Goal: Information Seeking & Learning: Learn about a topic

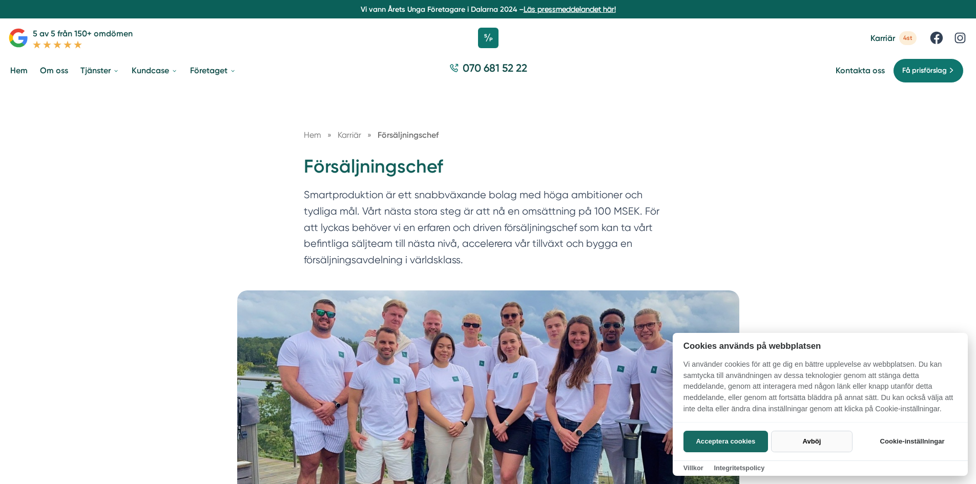
click at [822, 445] on button "Avböj" at bounding box center [811, 442] width 81 height 22
checkbox input "false"
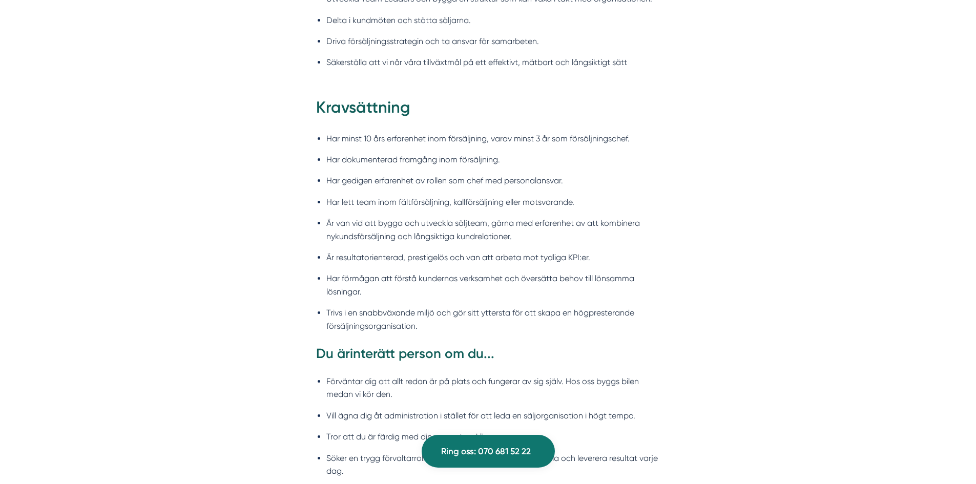
scroll to position [1076, 0]
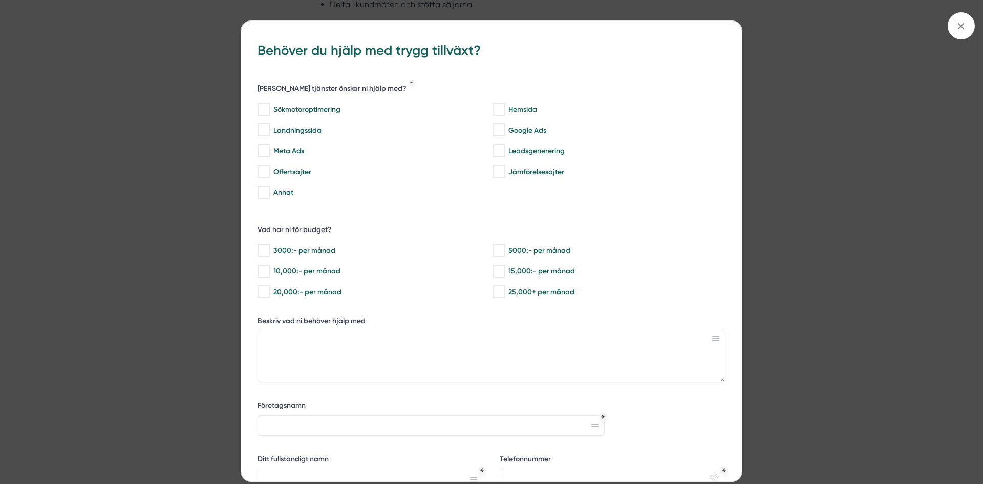
click at [192, 269] on div "bbc9b822-b2c6-488a-ab3e-9a2d59e49c7c Behöver du hjälp med trygg tillväxt? Vilka…" at bounding box center [491, 242] width 983 height 484
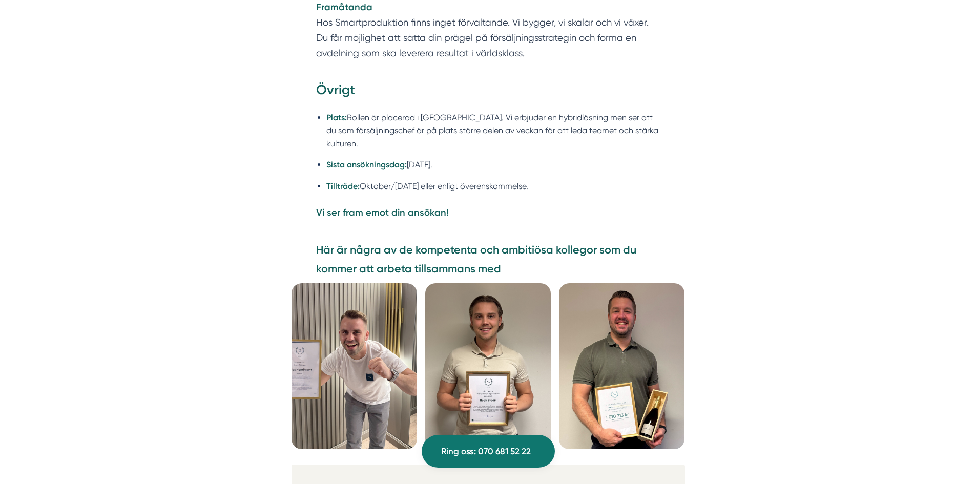
scroll to position [2561, 0]
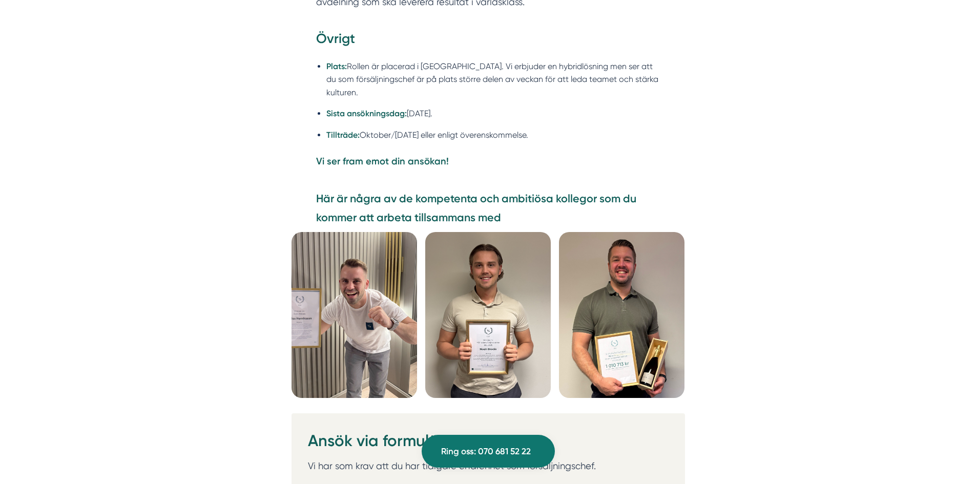
click at [635, 318] on img at bounding box center [621, 315] width 125 height 166
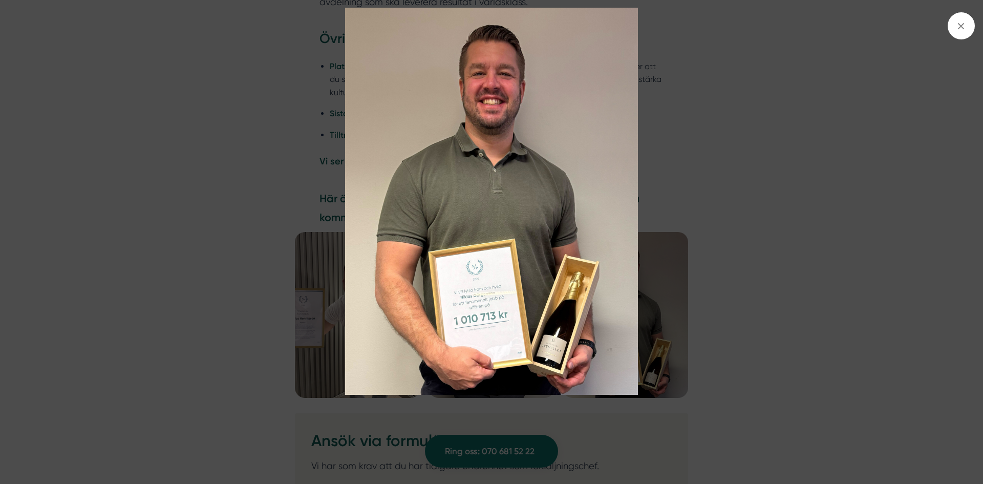
click at [713, 216] on img at bounding box center [492, 201] width 738 height 387
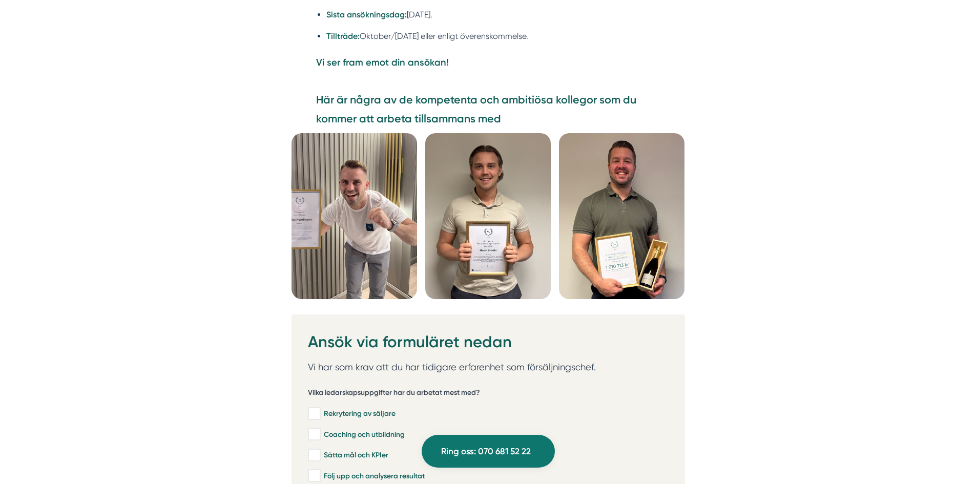
scroll to position [2663, 0]
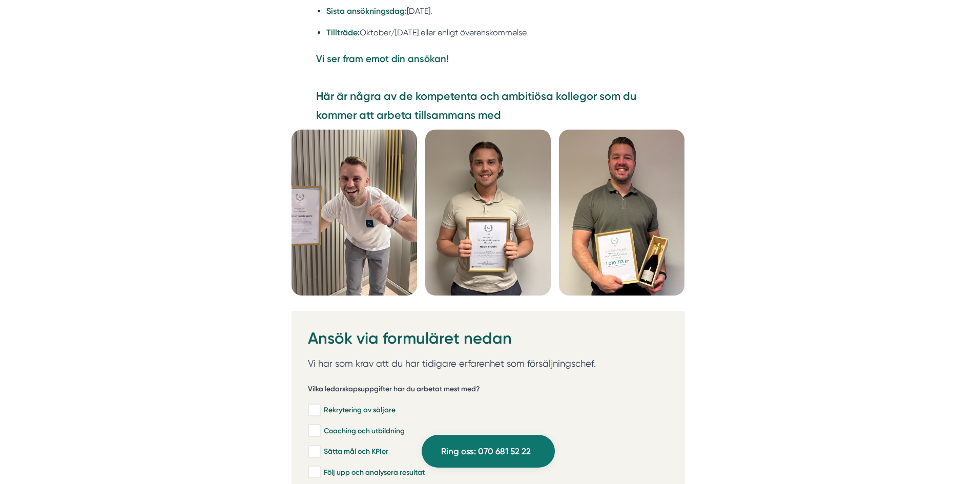
click at [504, 223] on img at bounding box center [487, 213] width 125 height 166
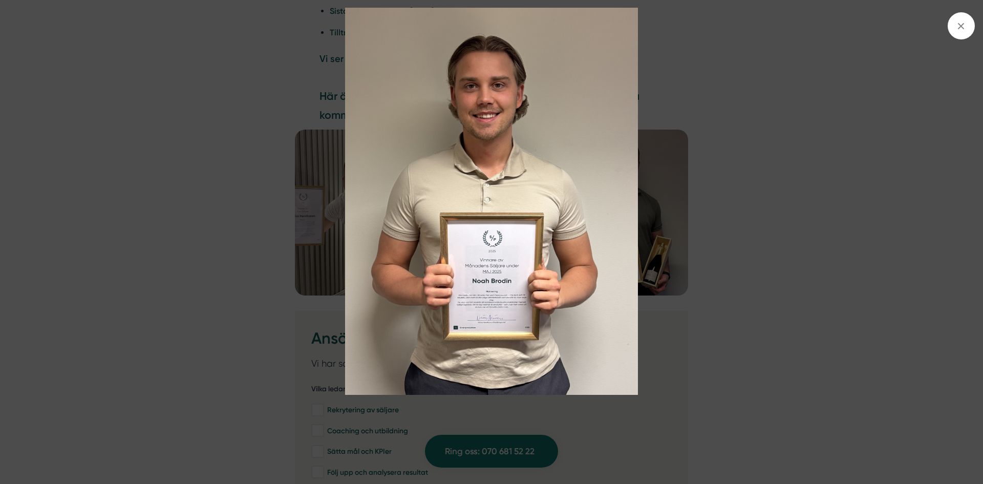
click at [237, 270] on img at bounding box center [492, 201] width 738 height 387
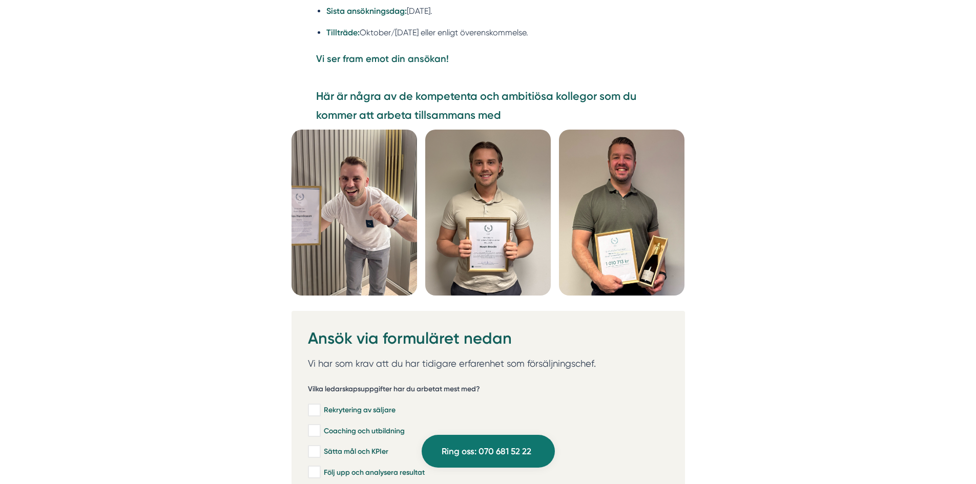
click at [357, 242] on img at bounding box center [353, 213] width 125 height 166
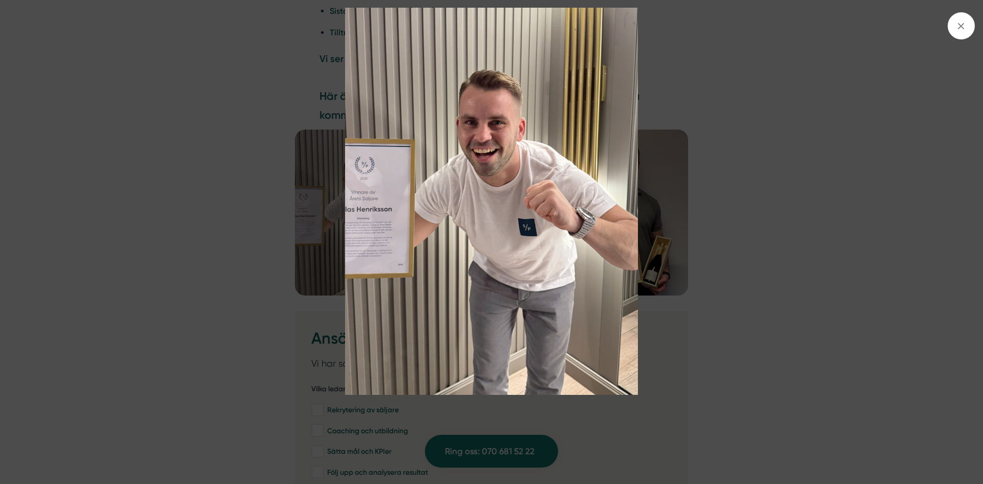
click at [230, 247] on img at bounding box center [492, 201] width 738 height 387
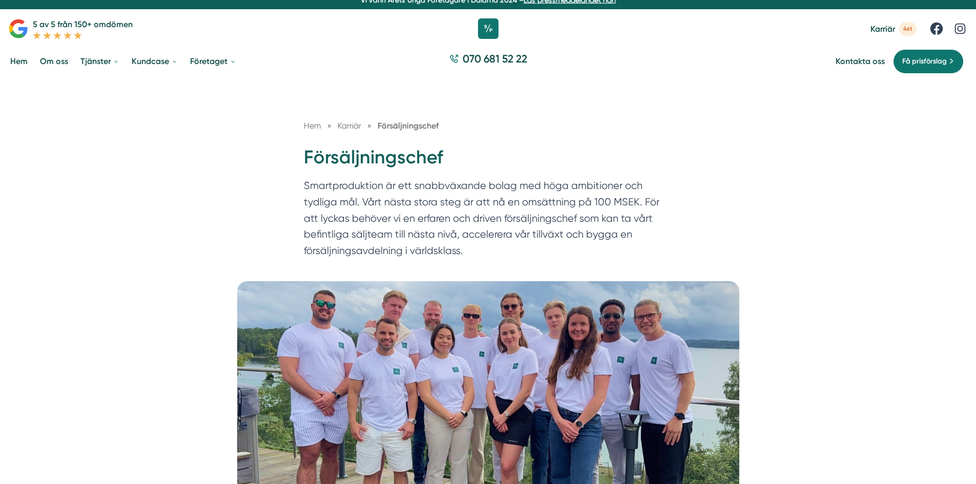
scroll to position [0, 0]
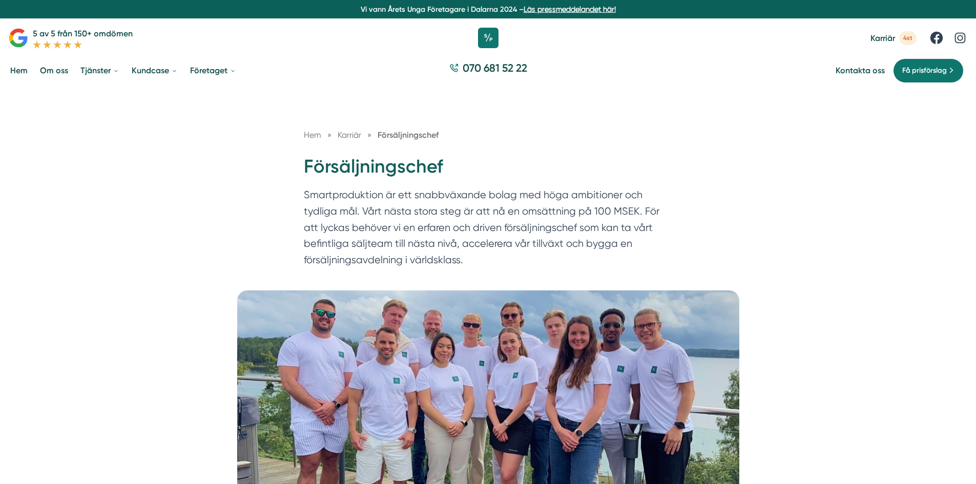
click at [344, 133] on span "Karriär" at bounding box center [350, 135] width 24 height 10
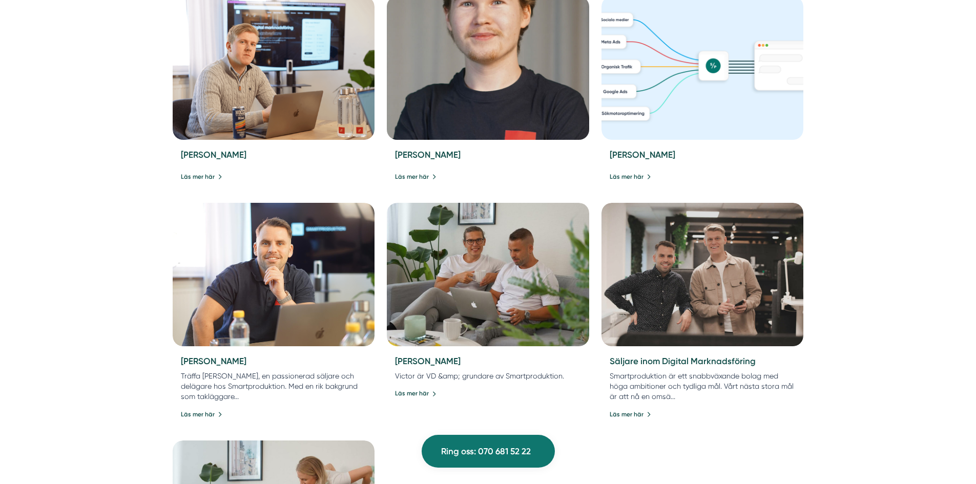
scroll to position [768, 0]
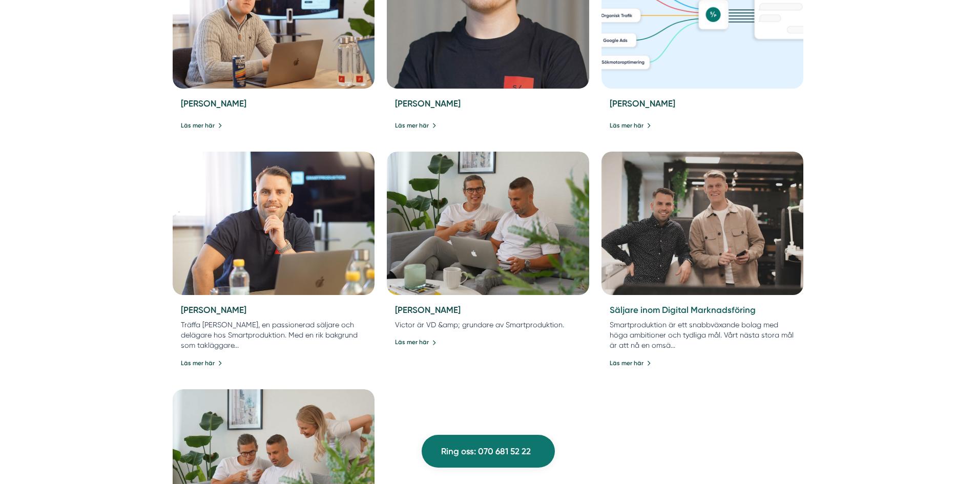
click at [701, 314] on link "Säljare inom Digital Marknadsföring" at bounding box center [683, 310] width 146 height 10
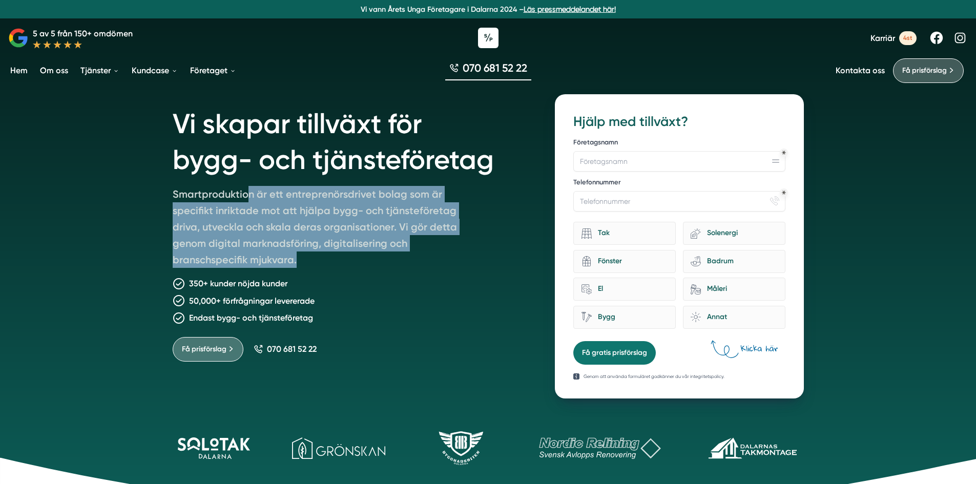
drag, startPoint x: 246, startPoint y: 197, endPoint x: 460, endPoint y: 257, distance: 222.0
click at [466, 257] on p "Smartproduktion är ett entreprenörsdrivet bolag som är specifikt inriktade mot …" at bounding box center [320, 229] width 295 height 86
click at [452, 257] on p "Smartproduktion är ett entreprenörsdrivet bolag som är specifikt inriktade mot …" at bounding box center [320, 229] width 295 height 86
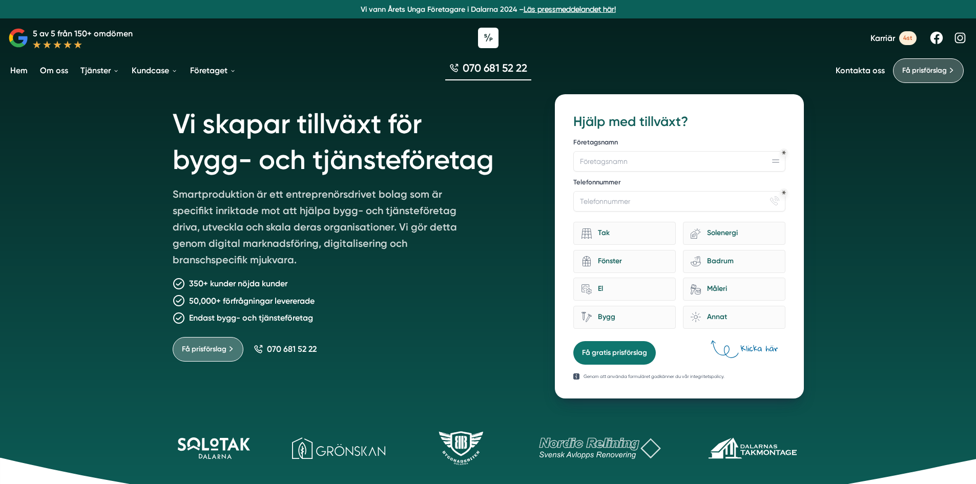
click at [846, 72] on link "Kontakta oss" at bounding box center [859, 71] width 49 height 10
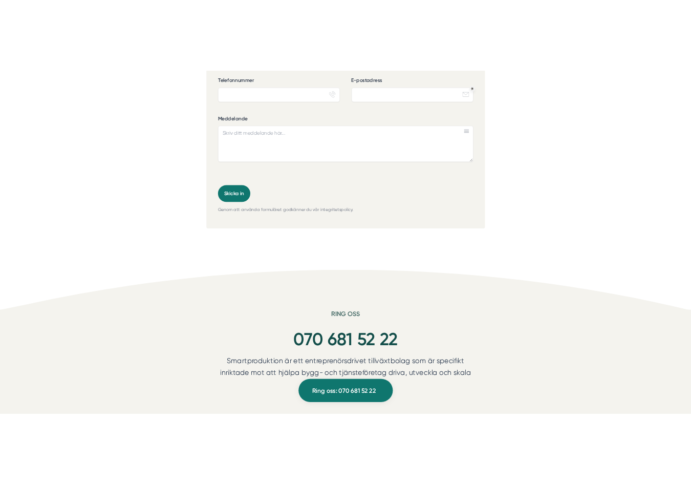
scroll to position [822, 0]
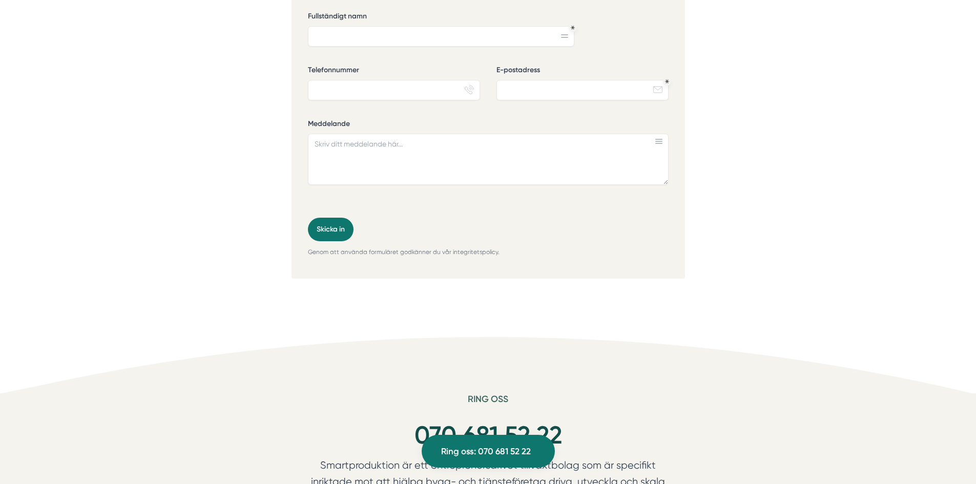
drag, startPoint x: 130, startPoint y: 215, endPoint x: 669, endPoint y: 299, distance: 545.9
drag, startPoint x: 814, startPoint y: 83, endPoint x: 606, endPoint y: 57, distance: 210.1
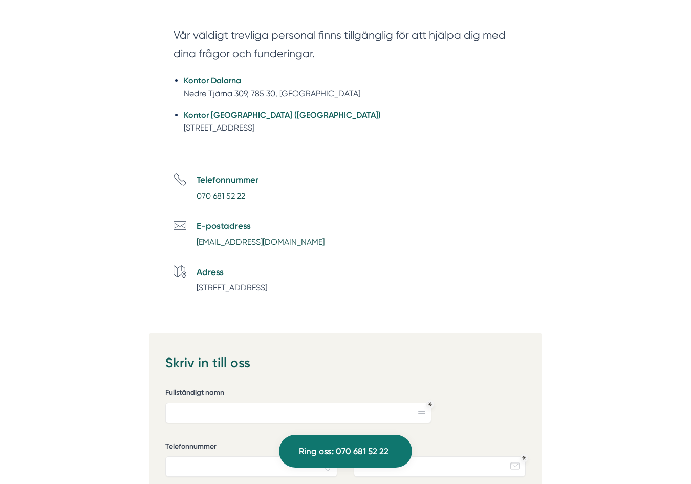
scroll to position [194, 0]
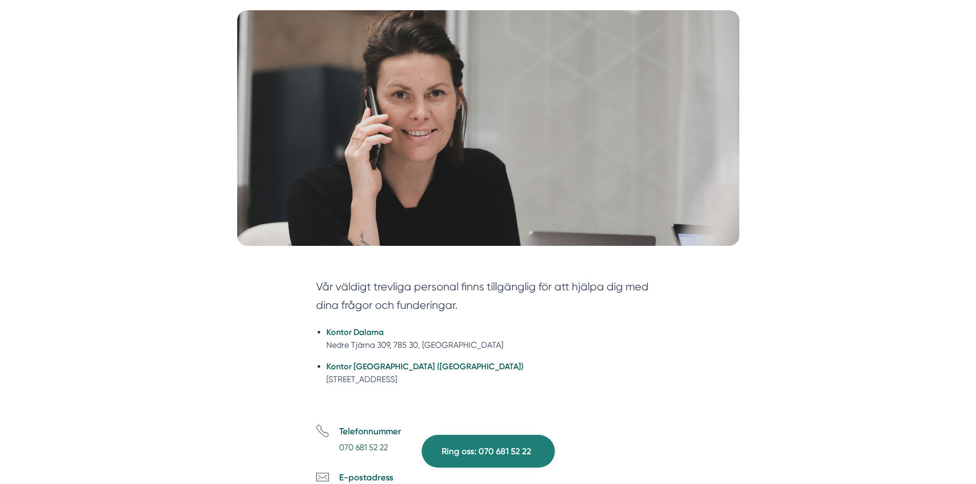
scroll to position [0, 0]
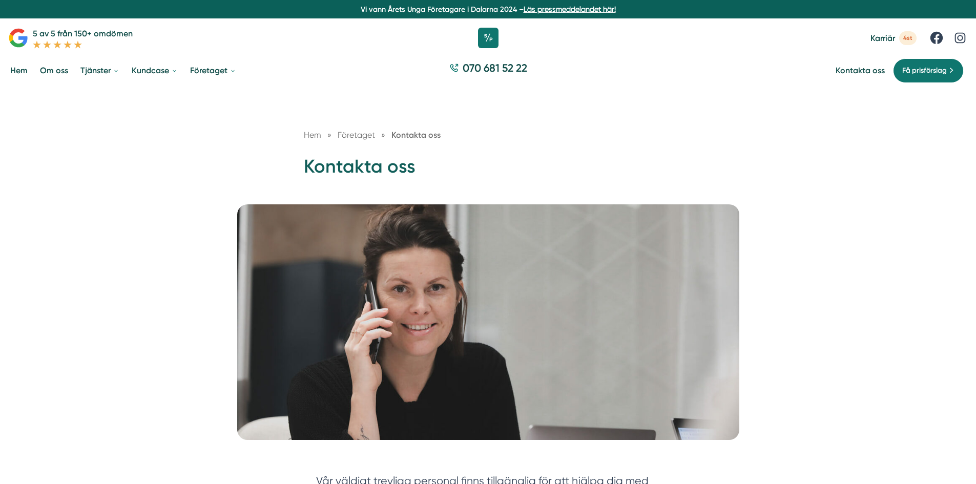
click at [909, 36] on span "4st" at bounding box center [907, 38] width 17 height 14
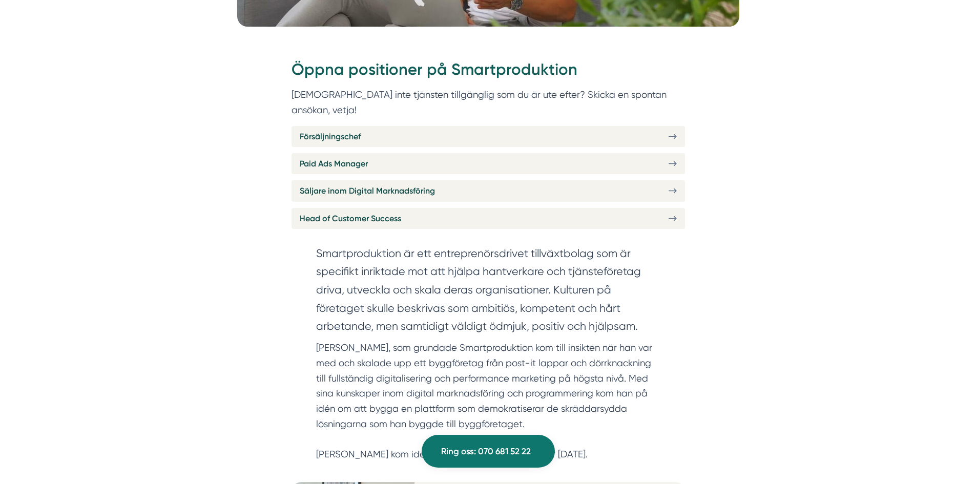
scroll to position [410, 0]
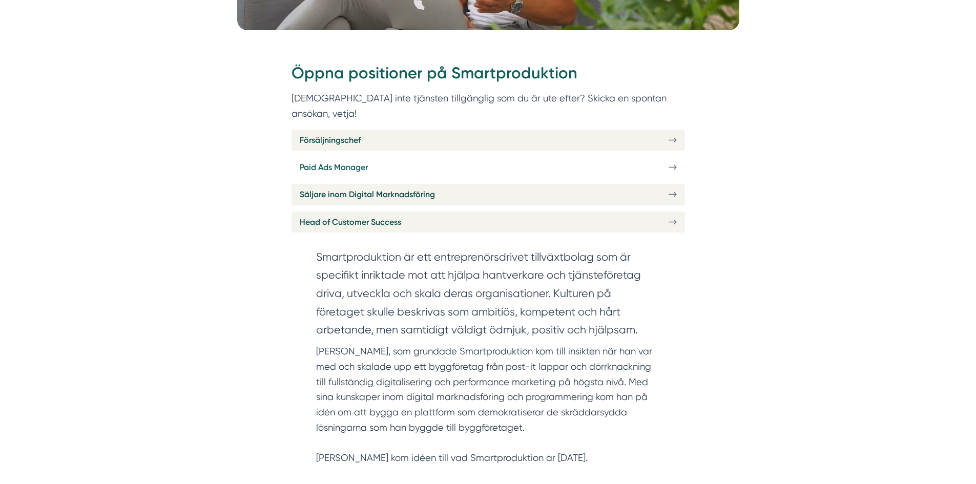
click at [413, 157] on link "Paid Ads Manager" at bounding box center [487, 167] width 393 height 21
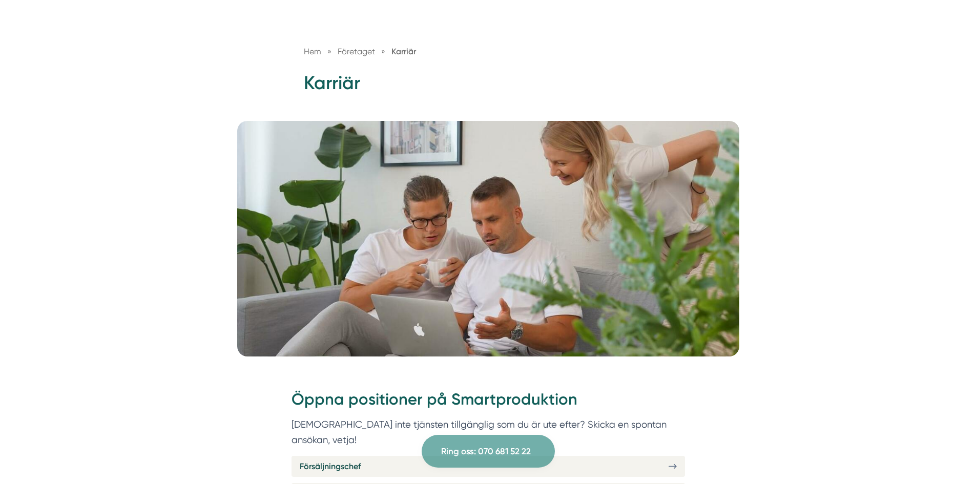
scroll to position [0, 0]
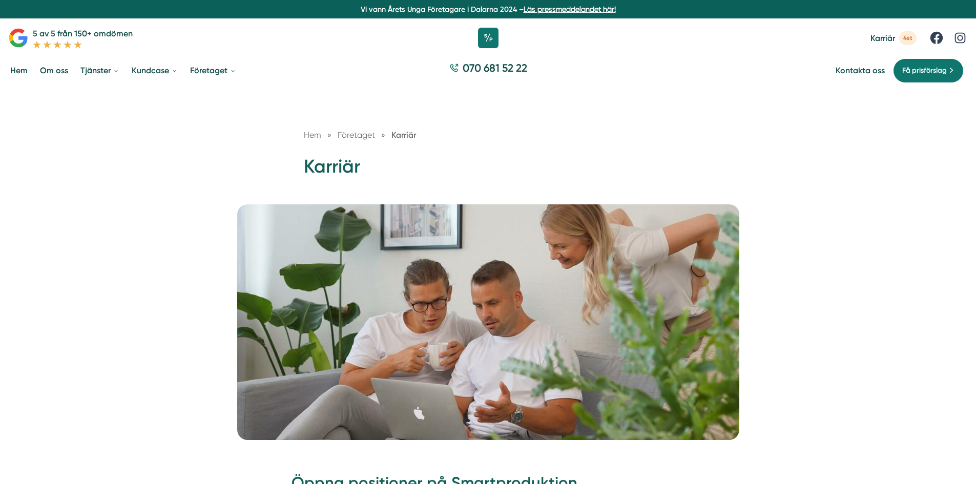
click at [311, 138] on span "Hem" at bounding box center [312, 135] width 17 height 10
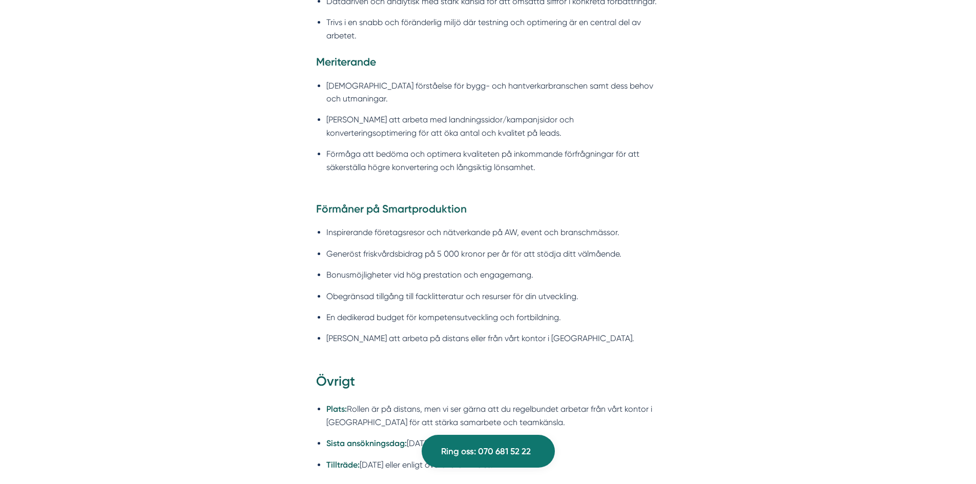
scroll to position [1383, 0]
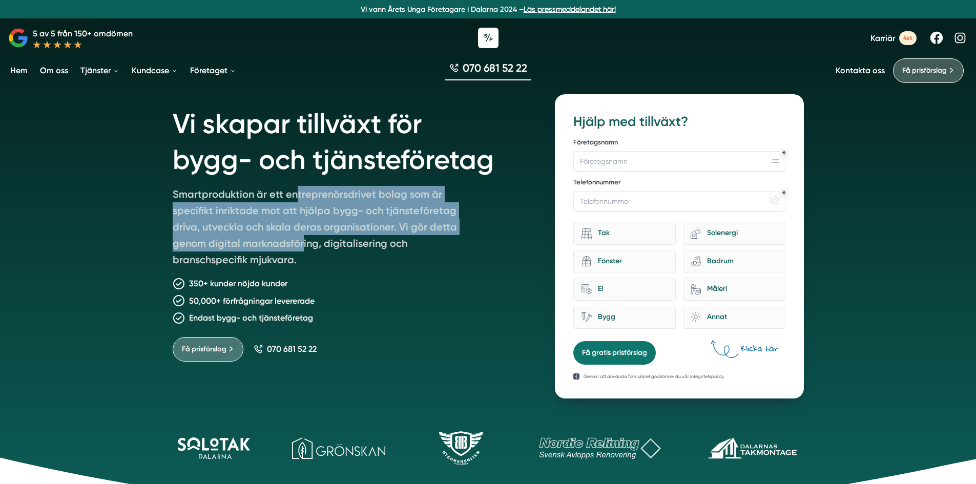
drag, startPoint x: 296, startPoint y: 201, endPoint x: 299, endPoint y: 244, distance: 43.7
click at [299, 244] on p "Smartproduktion är ett entreprenörsdrivet bolag som är specifikt inriktade mot …" at bounding box center [320, 229] width 295 height 86
click at [299, 251] on p "Smartproduktion är ett entreprenörsdrivet bolag som är specifikt inriktade mot …" at bounding box center [320, 229] width 295 height 86
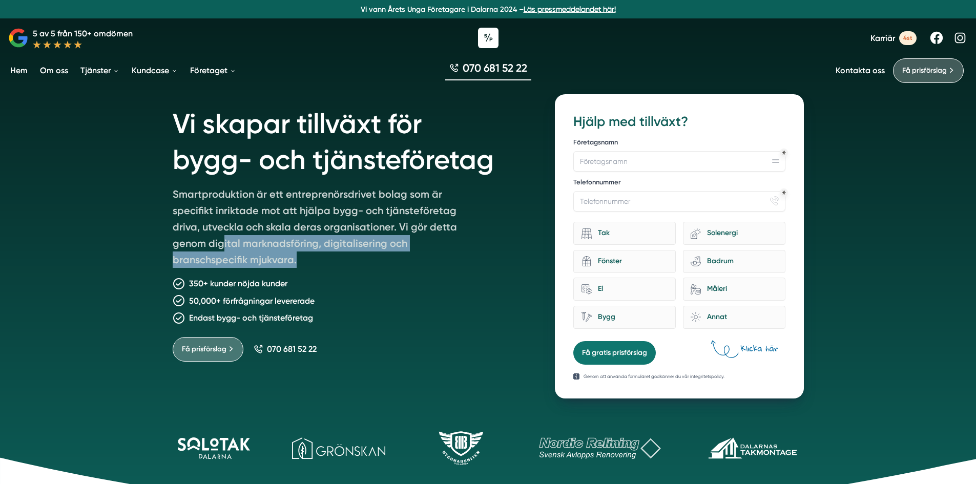
drag, startPoint x: 224, startPoint y: 244, endPoint x: 409, endPoint y: 255, distance: 184.7
click at [409, 255] on p "Smartproduktion är ett entreprenörsdrivet bolag som är specifikt inriktade mot …" at bounding box center [320, 229] width 295 height 86
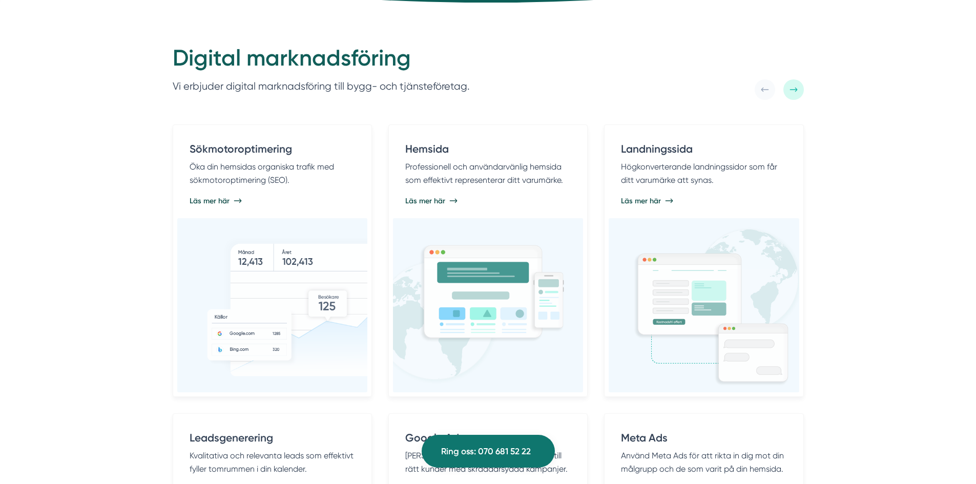
scroll to position [512, 0]
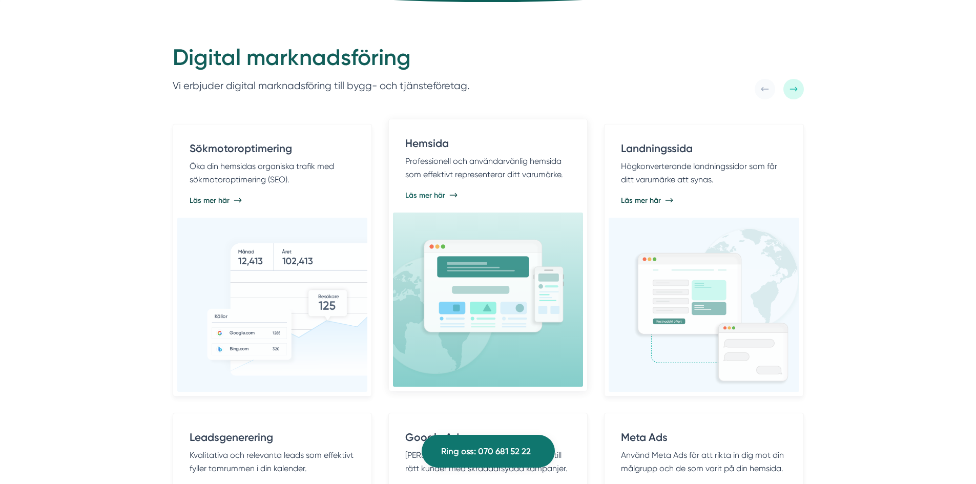
click at [431, 196] on span "Läs mer här" at bounding box center [425, 195] width 40 height 10
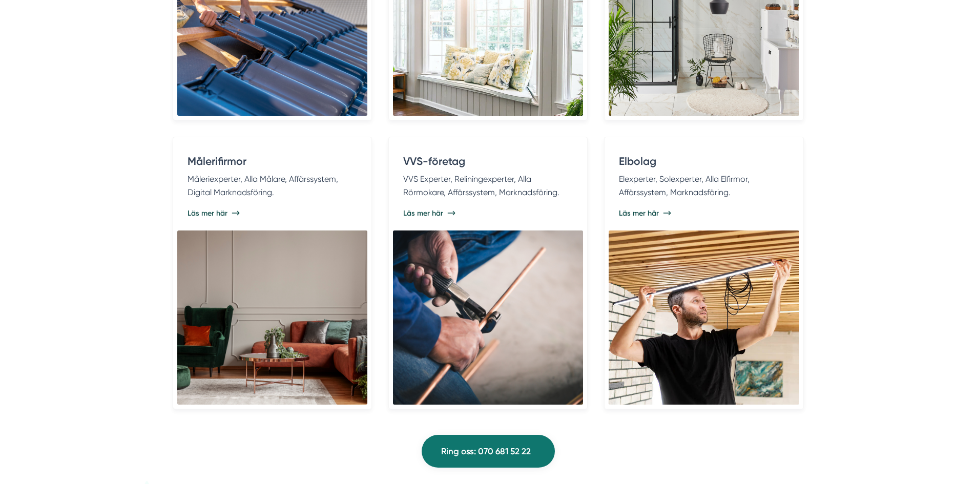
scroll to position [2407, 0]
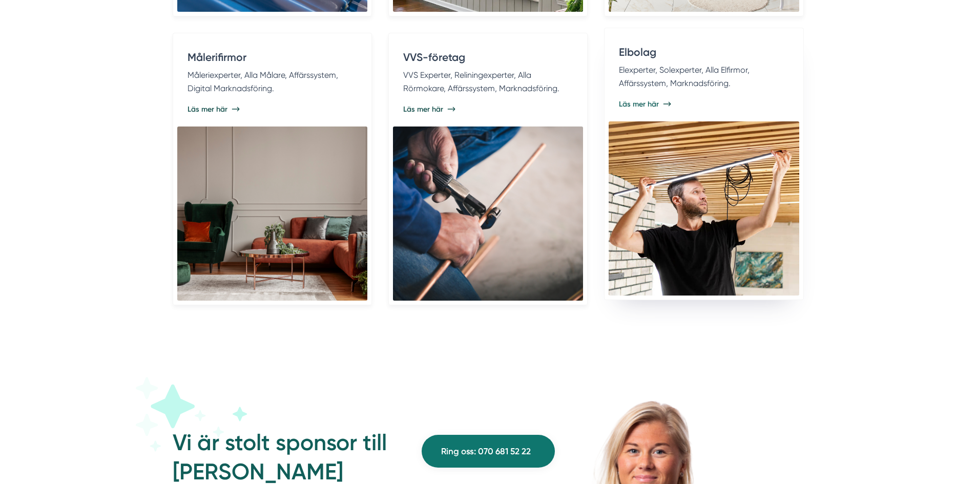
click at [657, 130] on img at bounding box center [703, 208] width 190 height 174
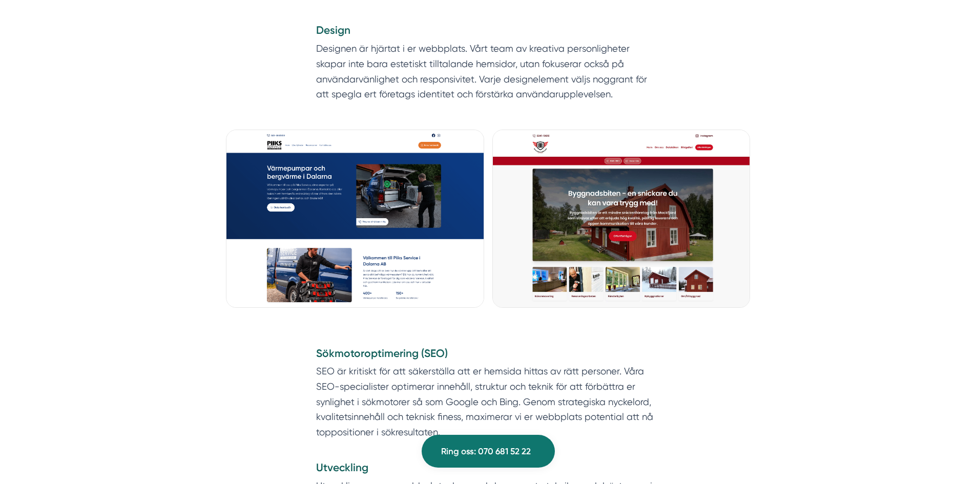
scroll to position [820, 0]
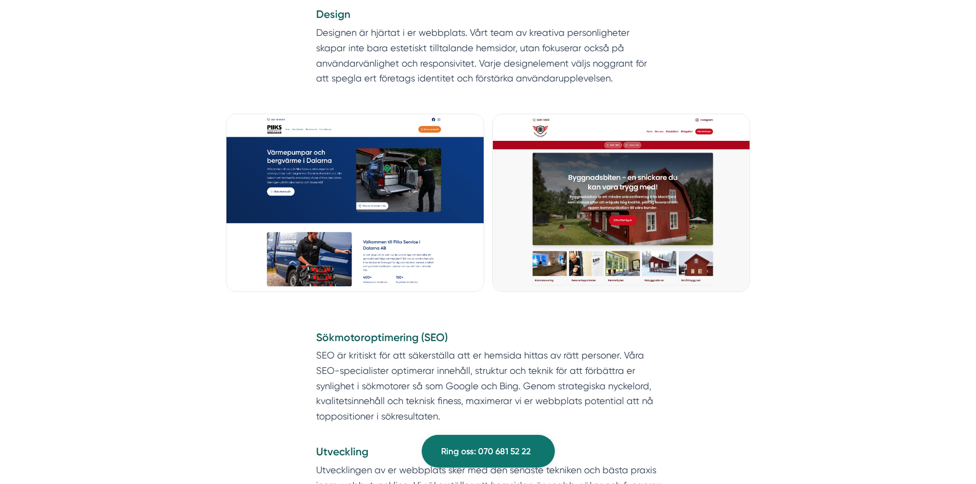
click at [410, 209] on img at bounding box center [355, 203] width 258 height 178
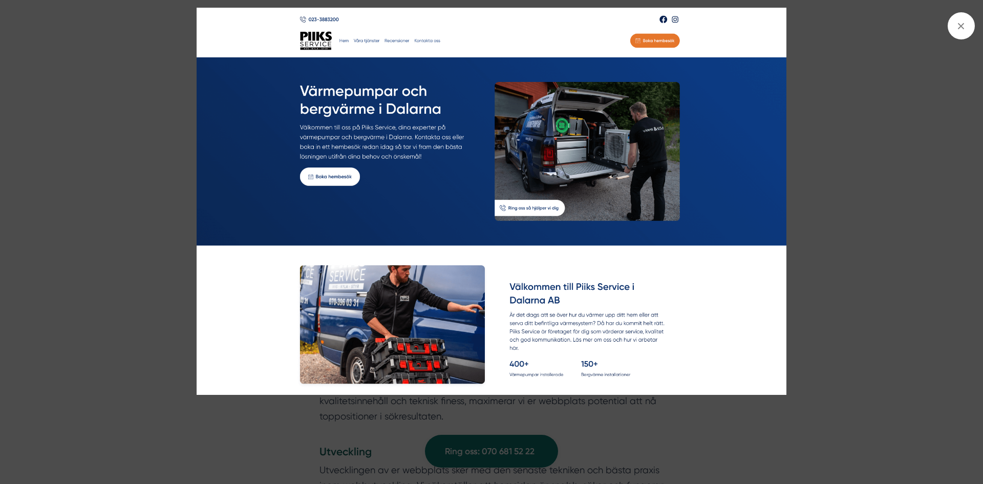
click at [85, 222] on div at bounding box center [491, 242] width 983 height 484
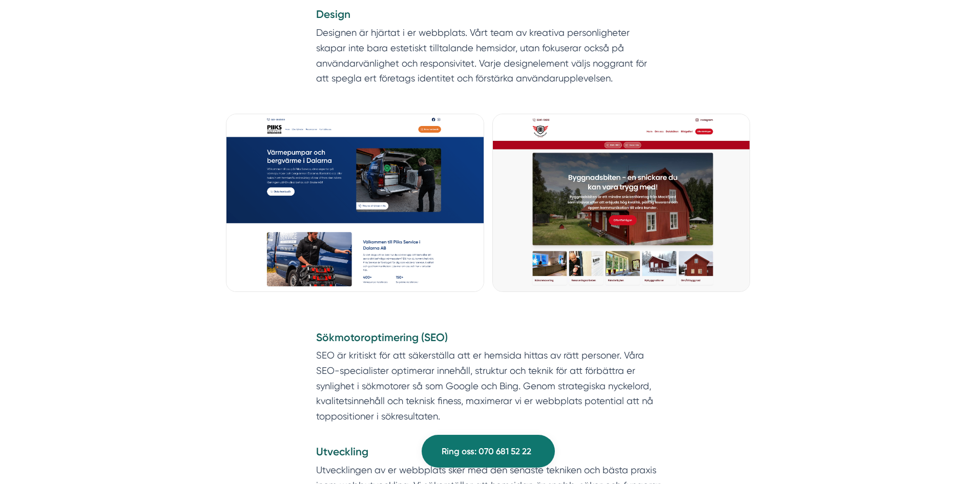
click at [597, 238] on img at bounding box center [621, 203] width 258 height 178
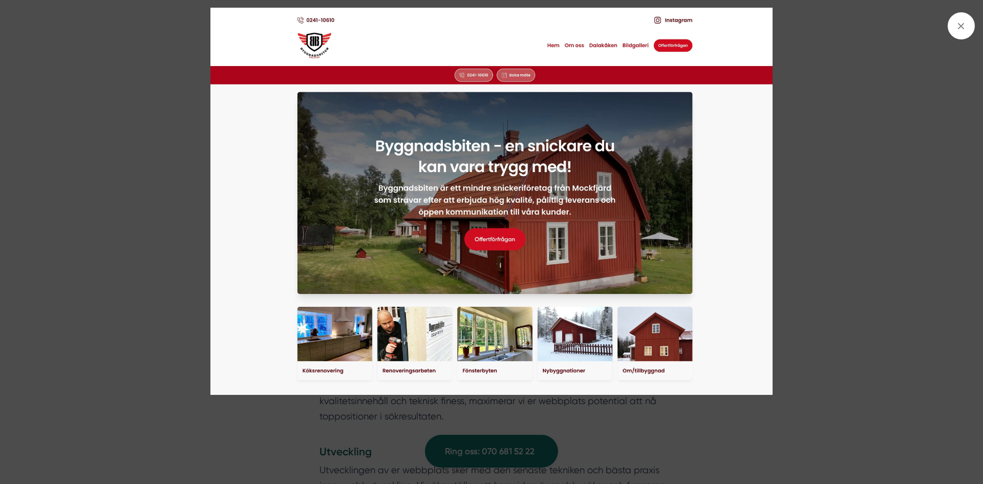
click at [121, 254] on div at bounding box center [491, 242] width 983 height 484
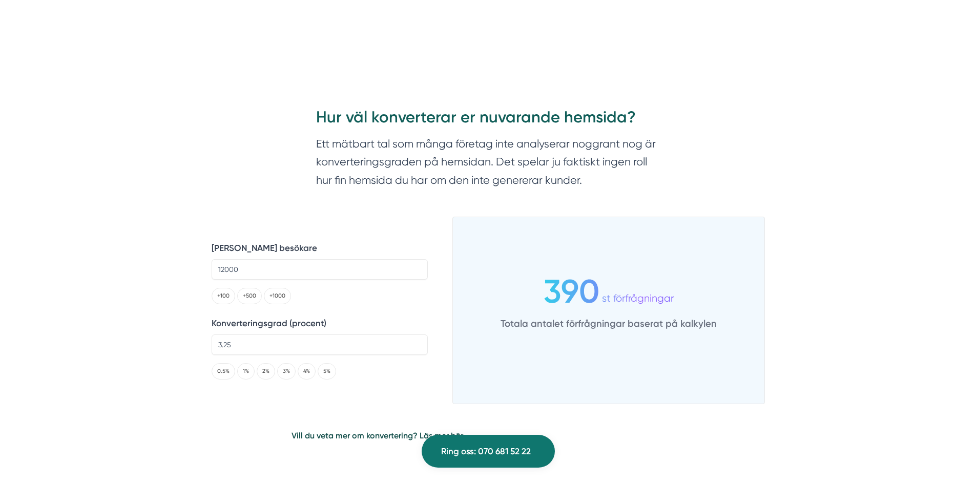
scroll to position [1998, 0]
click at [247, 266] on input "12000" at bounding box center [320, 268] width 216 height 20
click at [335, 300] on div "+100 +500 +1000" at bounding box center [320, 295] width 216 height 16
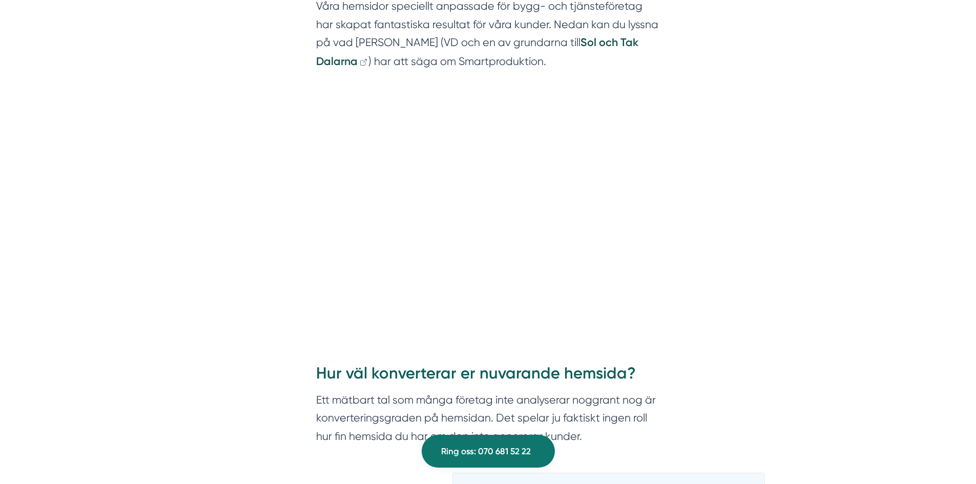
scroll to position [1741, 0]
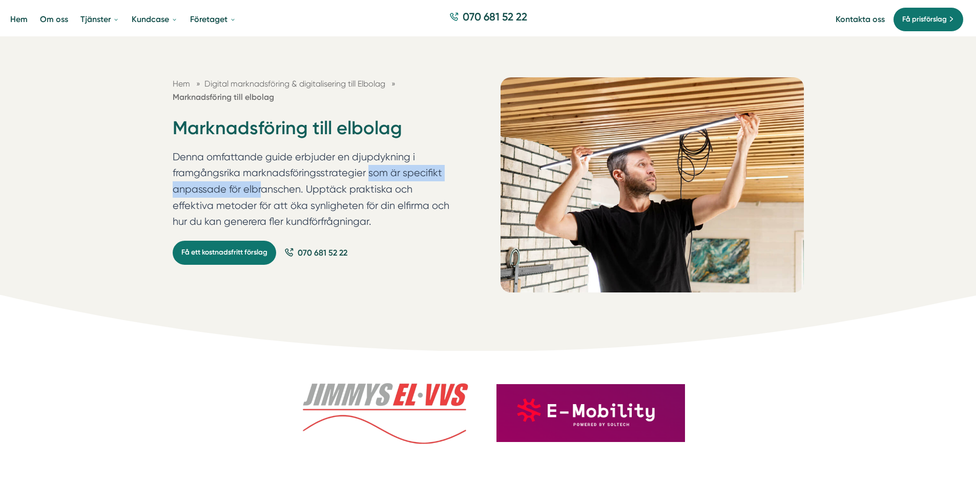
drag, startPoint x: 279, startPoint y: 166, endPoint x: 422, endPoint y: 179, distance: 143.4
click at [422, 179] on p "Denna omfattande guide erbjuder en djupdykning i framgångsrika marknadsföringss…" at bounding box center [312, 192] width 279 height 86
click at [418, 179] on p "Denna omfattande guide erbjuder en djupdykning i framgångsrika marknadsföringss…" at bounding box center [312, 192] width 279 height 86
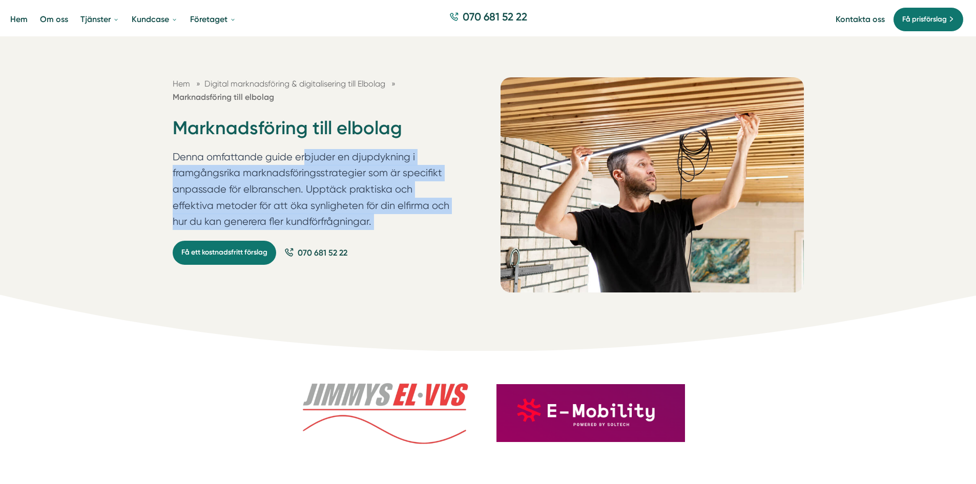
click at [418, 179] on p "Denna omfattande guide erbjuder en djupdykning i framgångsrika marknadsföringss…" at bounding box center [312, 192] width 279 height 86
click at [408, 196] on p "Denna omfattande guide erbjuder en djupdykning i framgångsrika marknadsföringss…" at bounding box center [312, 192] width 279 height 86
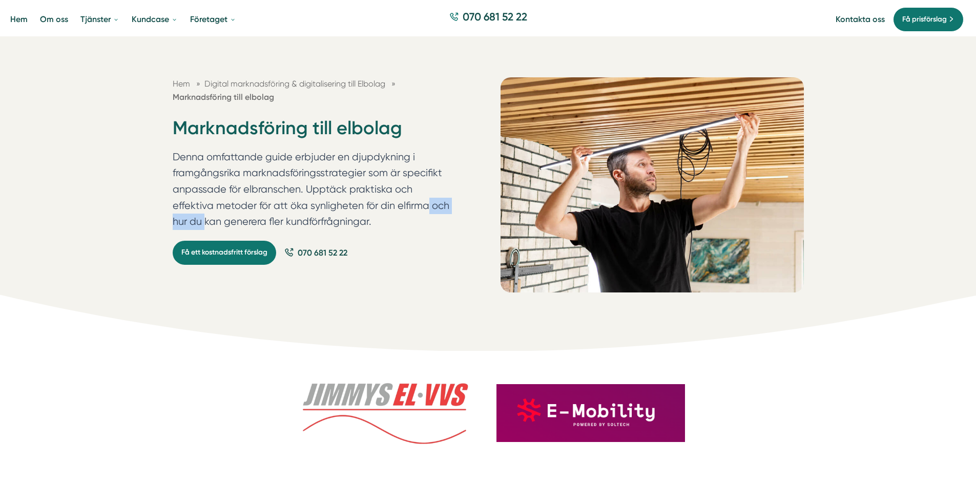
drag, startPoint x: 317, startPoint y: 206, endPoint x: 377, endPoint y: 213, distance: 60.8
click at [377, 213] on p "Denna omfattande guide erbjuder en djupdykning i framgångsrika marknadsföringss…" at bounding box center [312, 192] width 279 height 86
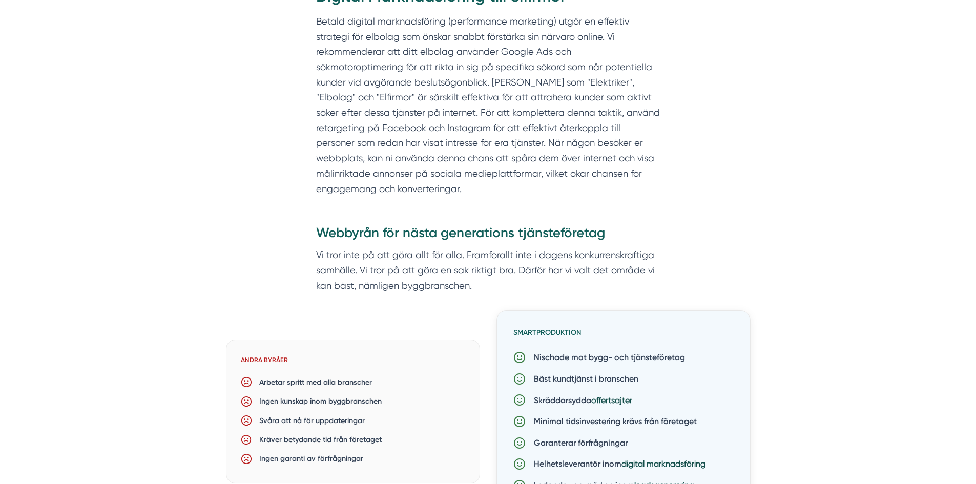
scroll to position [563, 0]
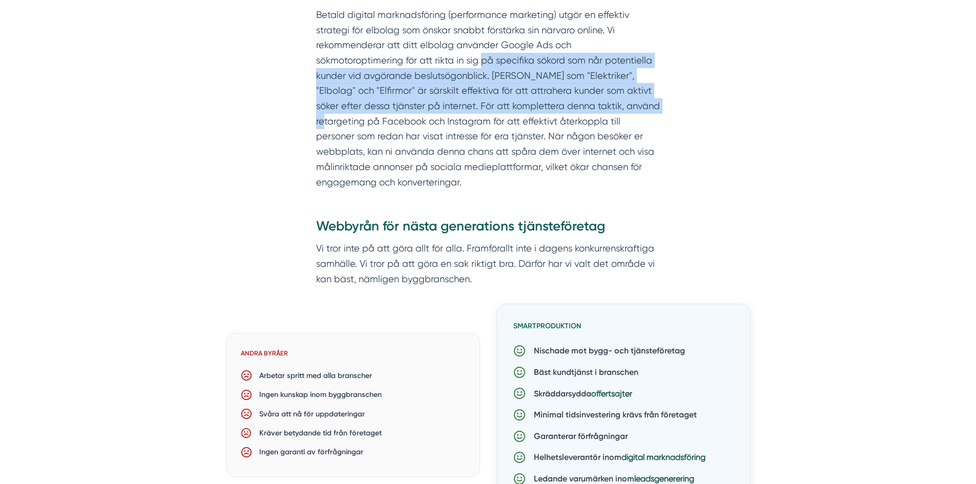
drag, startPoint x: 392, startPoint y: 64, endPoint x: 558, endPoint y: 110, distance: 172.2
click at [558, 110] on p "Betald digital marknadsföring (performance marketing) utgör en effektiv strateg…" at bounding box center [488, 98] width 344 height 182
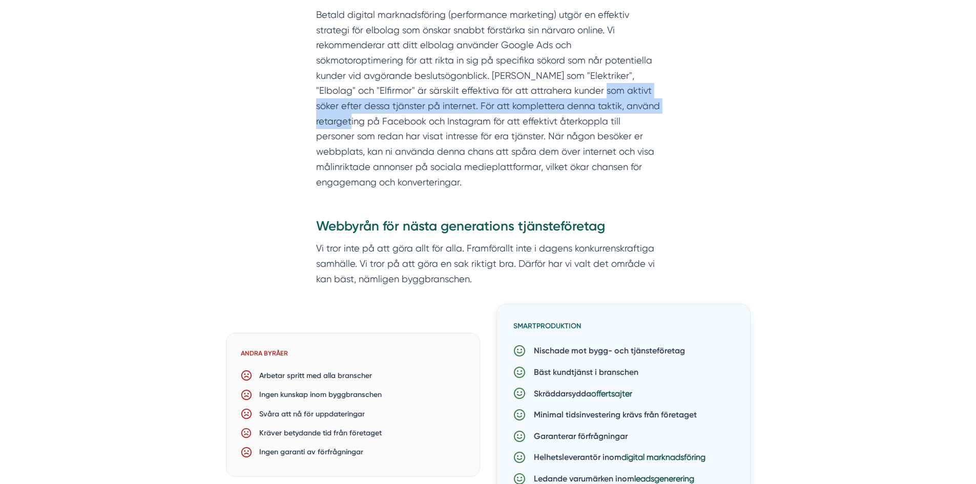
drag, startPoint x: 507, startPoint y: 89, endPoint x: 588, endPoint y: 99, distance: 82.0
click at [588, 99] on p "Betald digital marknadsföring (performance marketing) utgör en effektiv strateg…" at bounding box center [488, 98] width 344 height 182
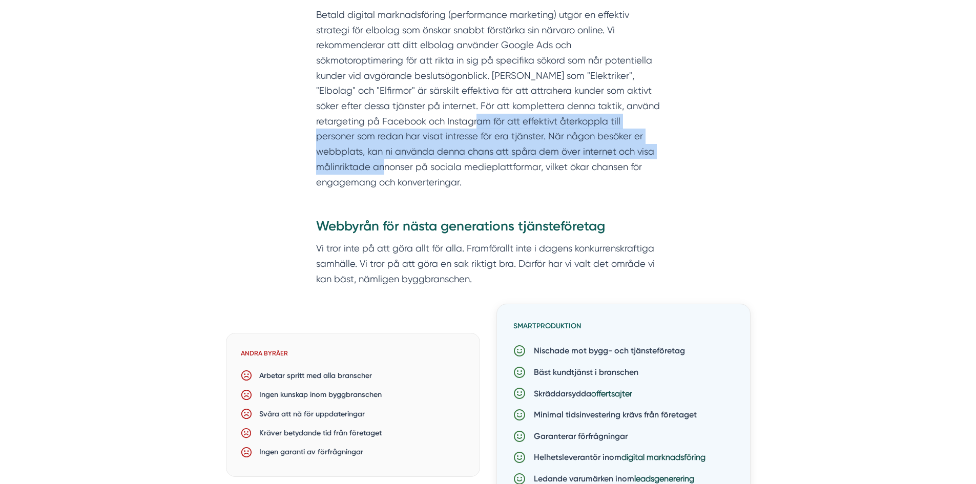
drag, startPoint x: 464, startPoint y: 118, endPoint x: 615, endPoint y: 163, distance: 157.5
click at [618, 160] on p "Betald digital marknadsföring (performance marketing) utgör en effektiv strateg…" at bounding box center [488, 98] width 344 height 182
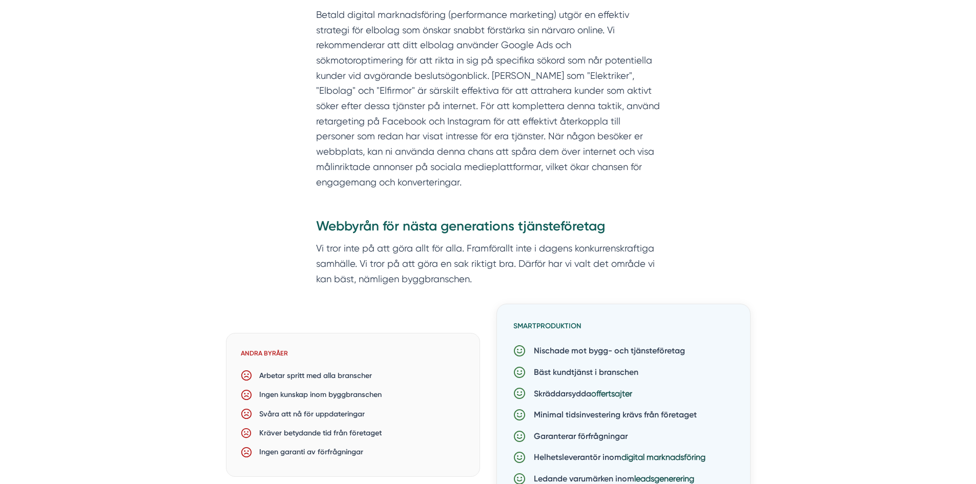
click at [581, 179] on p "Betald digital marknadsföring (performance marketing) utgör en effektiv strateg…" at bounding box center [488, 98] width 344 height 182
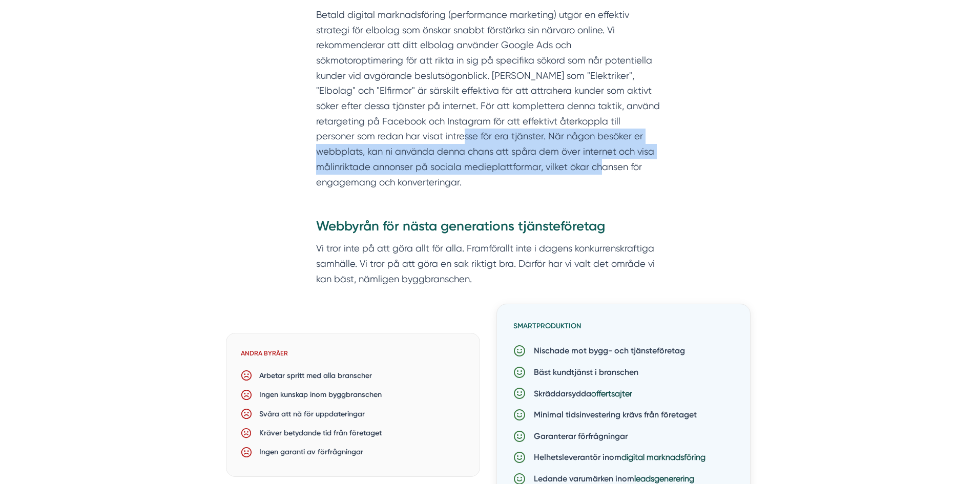
drag, startPoint x: 476, startPoint y: 154, endPoint x: 509, endPoint y: 164, distance: 34.3
click at [509, 163] on p "Betald digital marknadsföring (performance marketing) utgör en effektiv strateg…" at bounding box center [488, 98] width 344 height 182
click at [500, 167] on p "Betald digital marknadsföring (performance marketing) utgör en effektiv strateg…" at bounding box center [488, 98] width 344 height 182
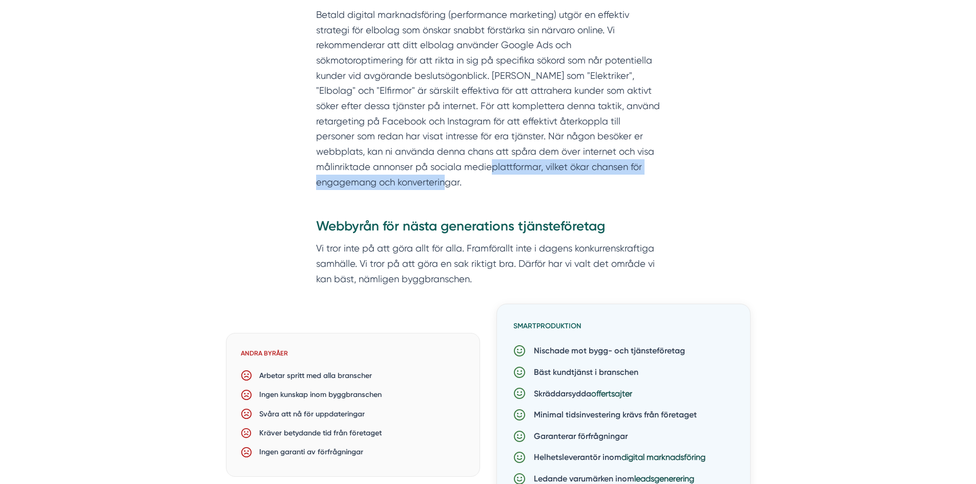
drag, startPoint x: 394, startPoint y: 161, endPoint x: 472, endPoint y: 180, distance: 80.1
click at [472, 180] on p "Betald digital marknadsföring (performance marketing) utgör en effektiv strateg…" at bounding box center [488, 98] width 344 height 182
click at [476, 181] on p "Betald digital marknadsföring (performance marketing) utgör en effektiv strateg…" at bounding box center [488, 98] width 344 height 182
click at [479, 182] on p "Betald digital marknadsföring (performance marketing) utgör en effektiv strateg…" at bounding box center [488, 98] width 344 height 182
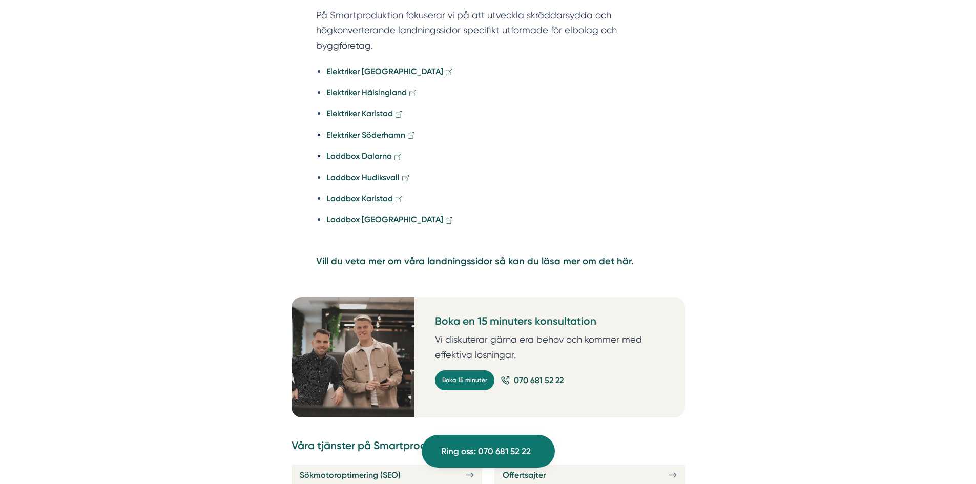
scroll to position [2510, 0]
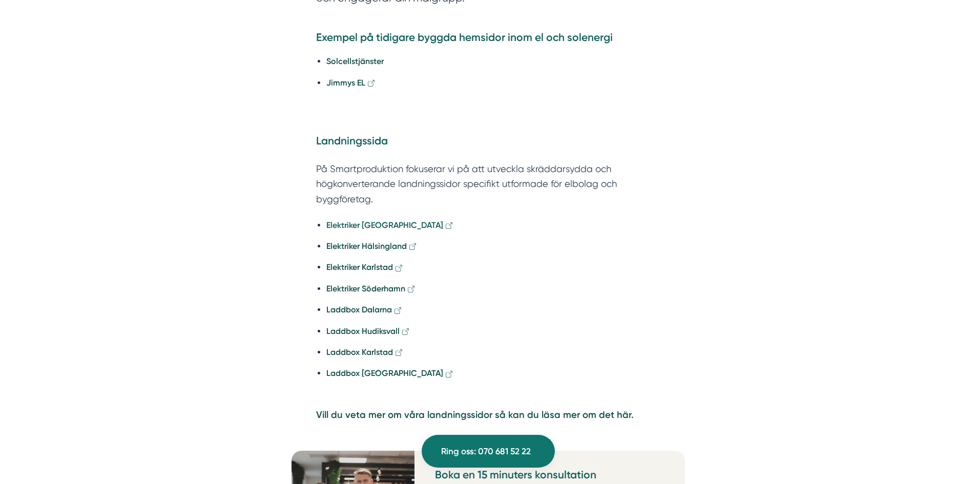
click at [370, 220] on strong "Elektriker Gävle" at bounding box center [384, 225] width 117 height 10
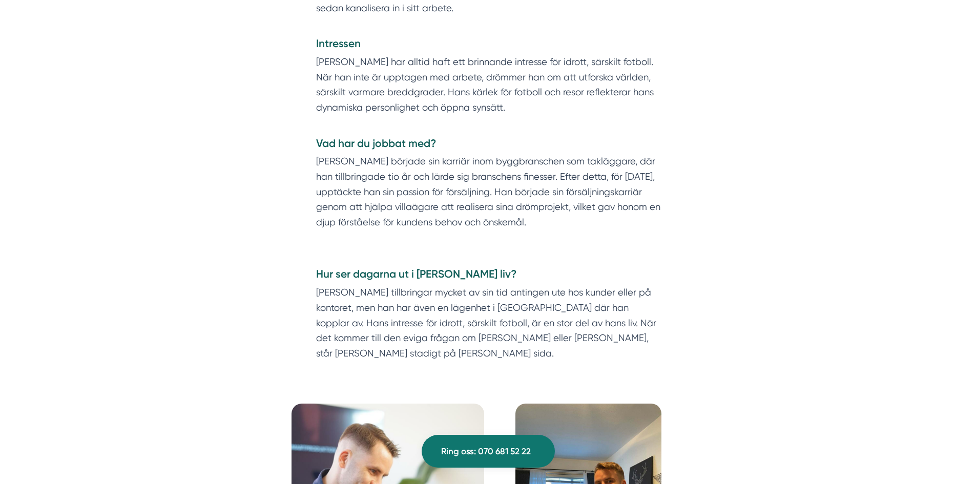
scroll to position [666, 0]
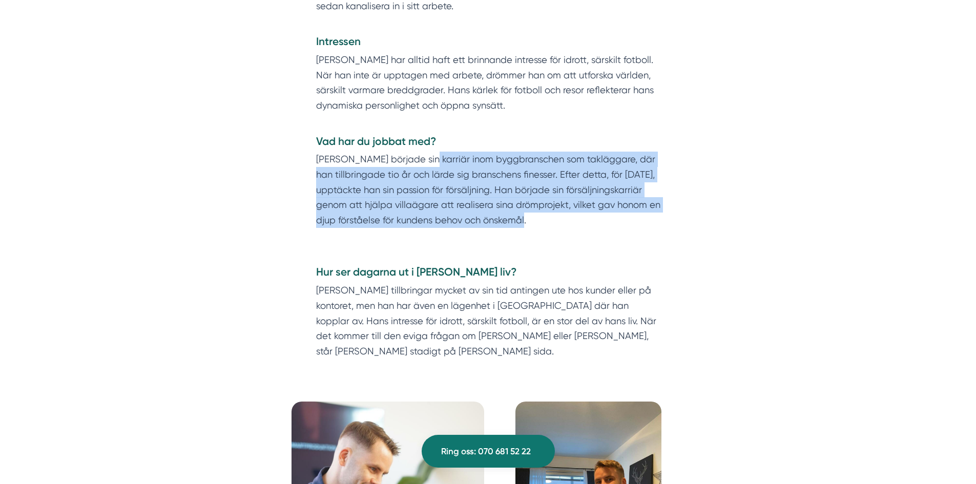
drag, startPoint x: 498, startPoint y: 183, endPoint x: 616, endPoint y: 226, distance: 125.6
click at [616, 226] on p "Niclas började sin karriär inom byggbranschen som takläggare, där han tillbring…" at bounding box center [488, 190] width 344 height 76
click at [605, 227] on p "Niclas började sin karriär inom byggbranschen som takläggare, där han tillbring…" at bounding box center [488, 190] width 344 height 76
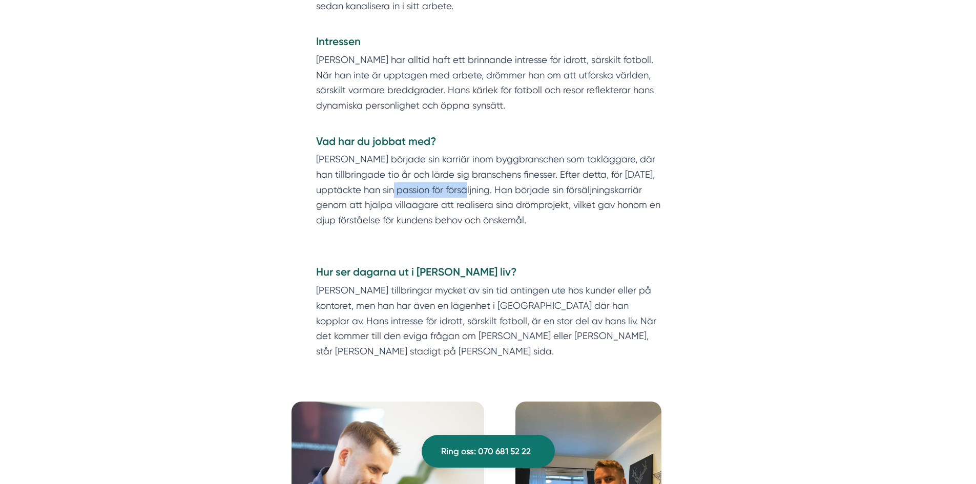
drag, startPoint x: 469, startPoint y: 197, endPoint x: 531, endPoint y: 219, distance: 65.6
click at [498, 201] on p "Niclas började sin karriär inom byggbranschen som takläggare, där han tillbring…" at bounding box center [488, 190] width 344 height 76
click at [532, 225] on p "Niclas började sin karriär inom byggbranschen som takläggare, där han tillbring…" at bounding box center [488, 190] width 344 height 76
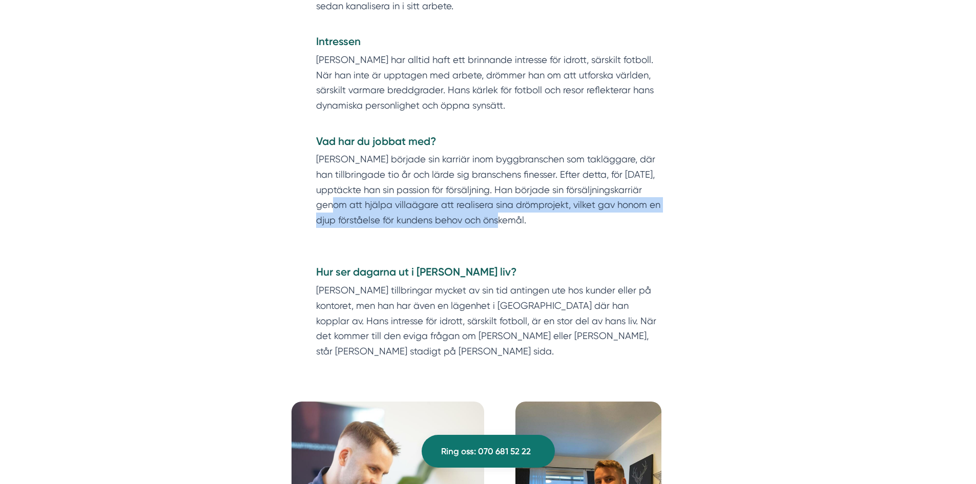
drag, startPoint x: 338, startPoint y: 209, endPoint x: 519, endPoint y: 223, distance: 181.8
click at [518, 223] on p "Niclas började sin karriär inom byggbranschen som takläggare, där han tillbring…" at bounding box center [488, 190] width 344 height 76
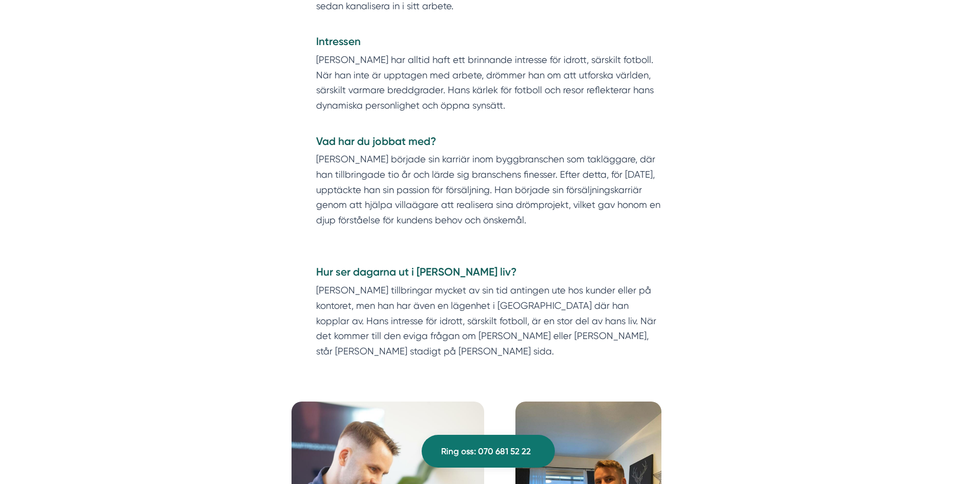
click at [529, 224] on p "Niclas började sin karriär inom byggbranschen som takläggare, där han tillbring…" at bounding box center [488, 190] width 344 height 76
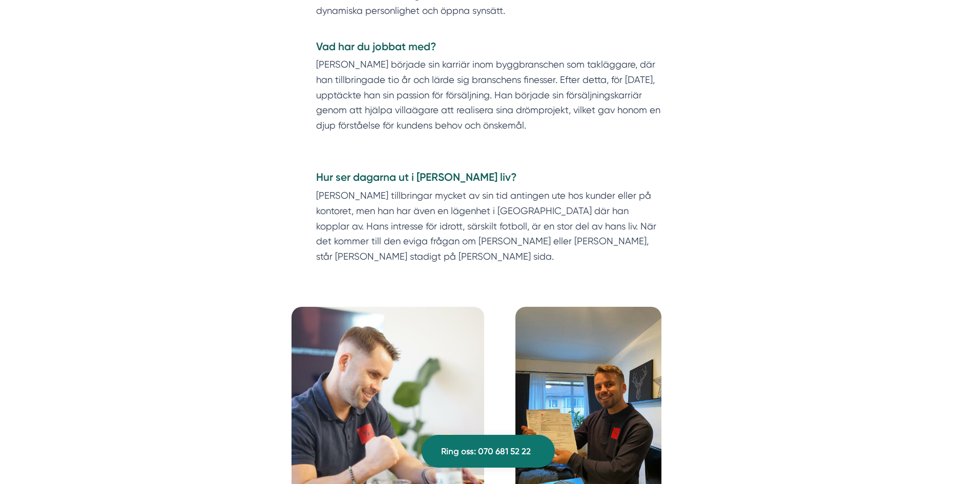
scroll to position [768, 0]
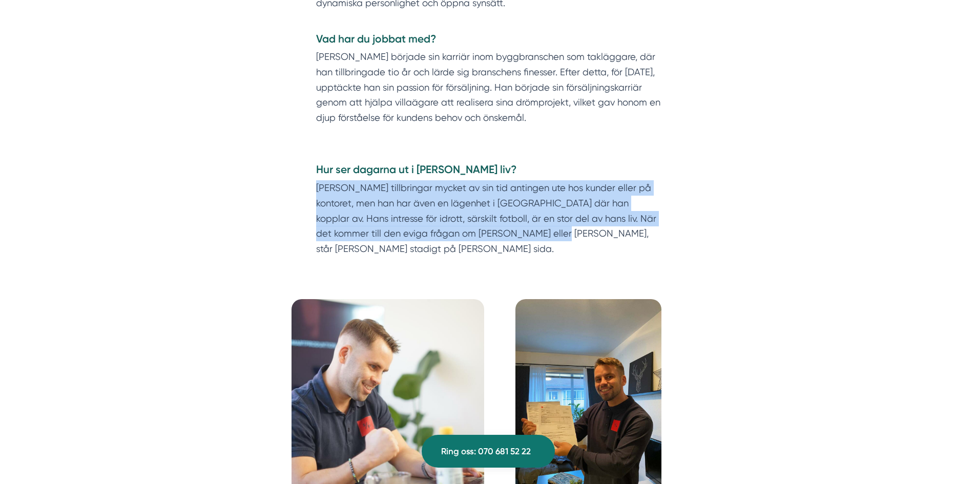
drag, startPoint x: 316, startPoint y: 194, endPoint x: 513, endPoint y: 234, distance: 201.6
click at [509, 233] on p "Niclas tillbringar mycket av sin tid antingen ute hos kunder eller på kontoret,…" at bounding box center [488, 225] width 344 height 91
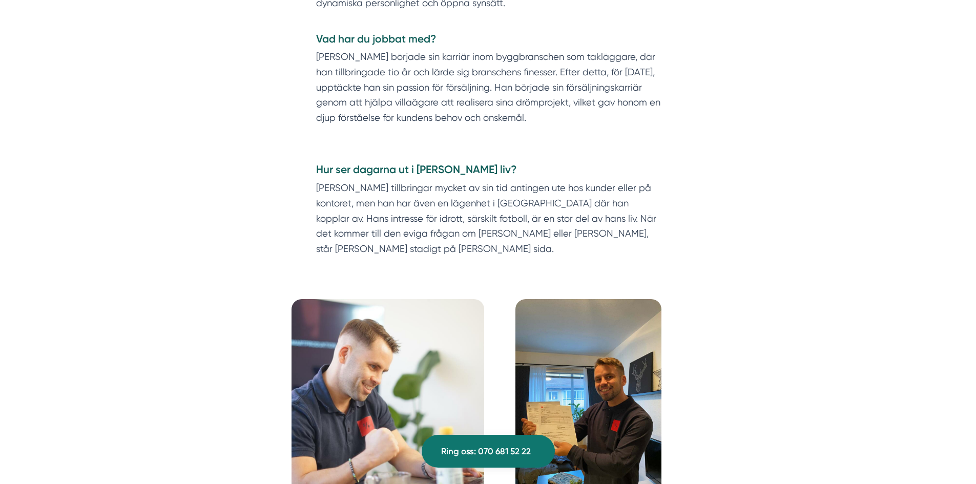
click at [579, 230] on p "Niclas tillbringar mycket av sin tid antingen ute hos kunder eller på kontoret,…" at bounding box center [488, 225] width 344 height 91
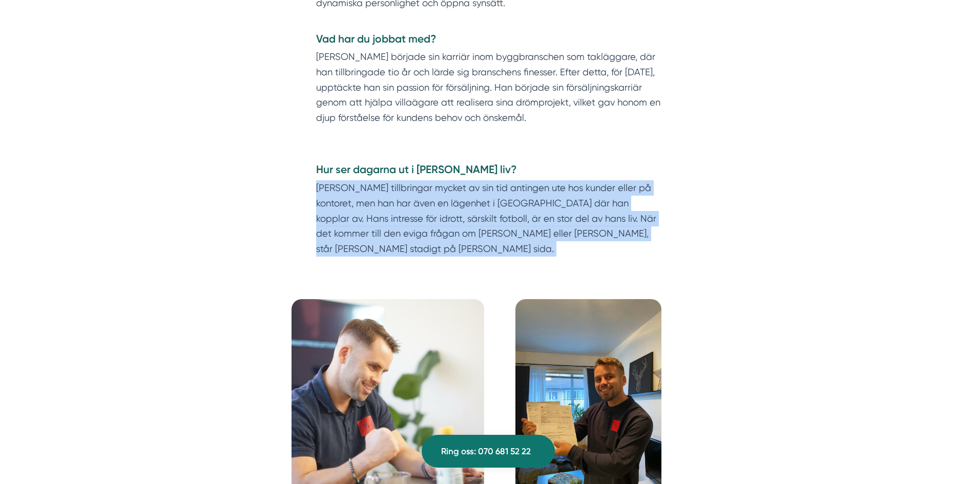
click at [579, 230] on p "Niclas tillbringar mycket av sin tid antingen ute hos kunder eller på kontoret,…" at bounding box center [488, 225] width 344 height 91
click at [634, 236] on p "Niclas tillbringar mycket av sin tid antingen ute hos kunder eller på kontoret,…" at bounding box center [488, 225] width 344 height 91
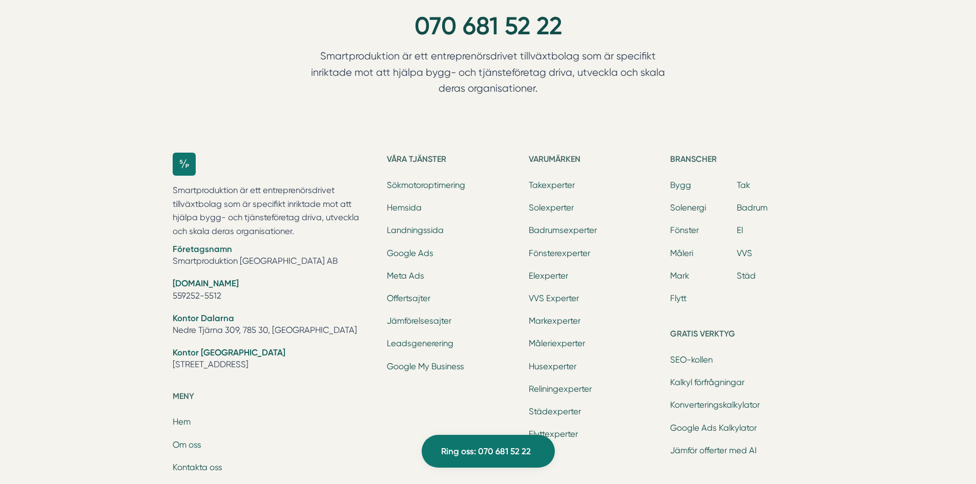
scroll to position [2561, 0]
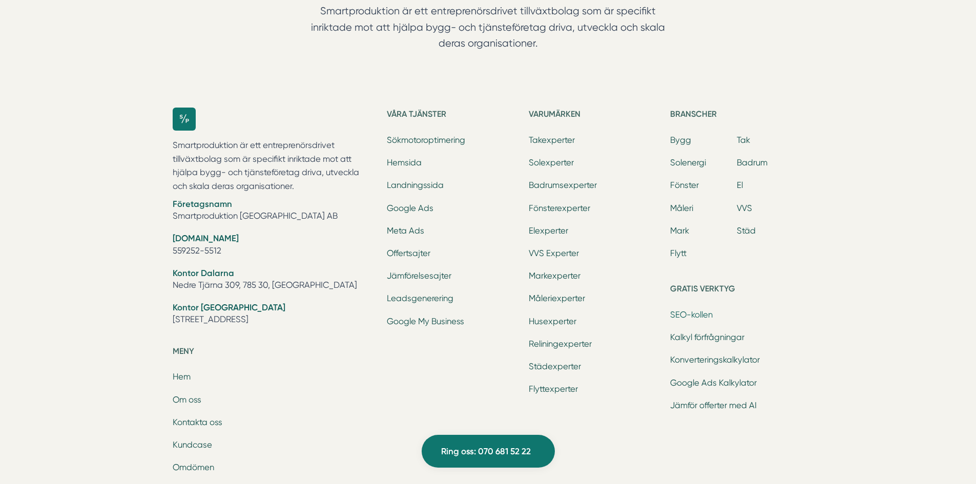
click at [708, 310] on link "SEO-kollen" at bounding box center [691, 315] width 43 height 10
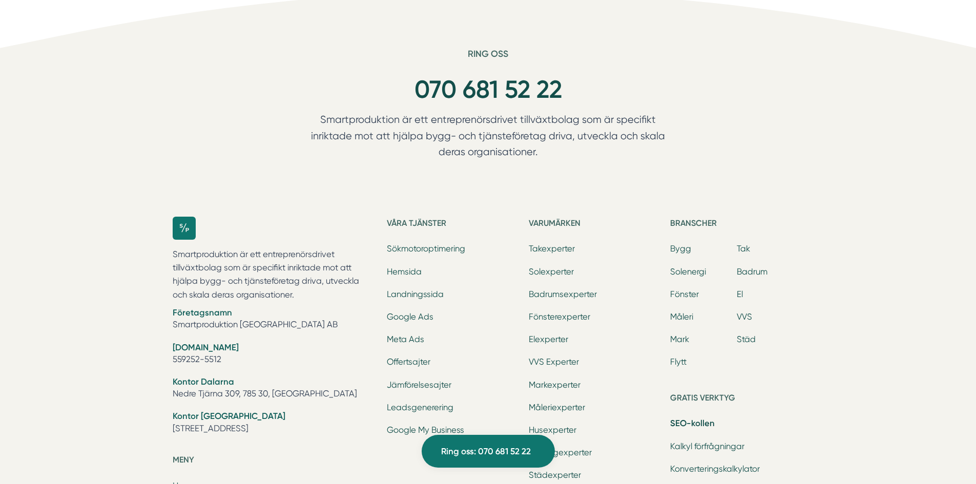
scroll to position [1946, 0]
